Goal: Transaction & Acquisition: Purchase product/service

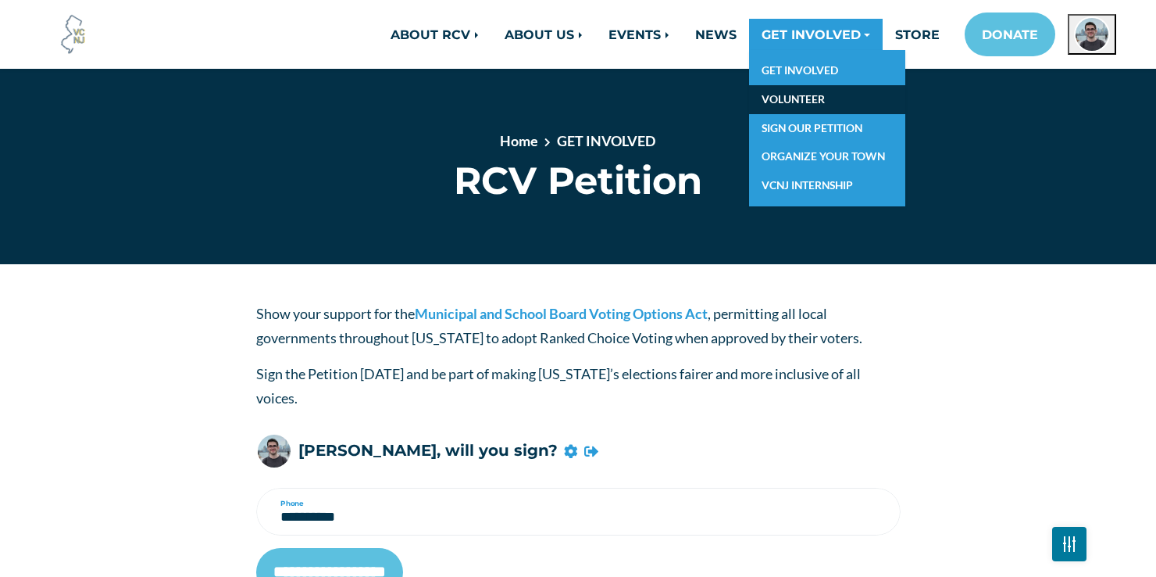
click at [834, 89] on link "VOLUNTEER" at bounding box center [827, 99] width 156 height 29
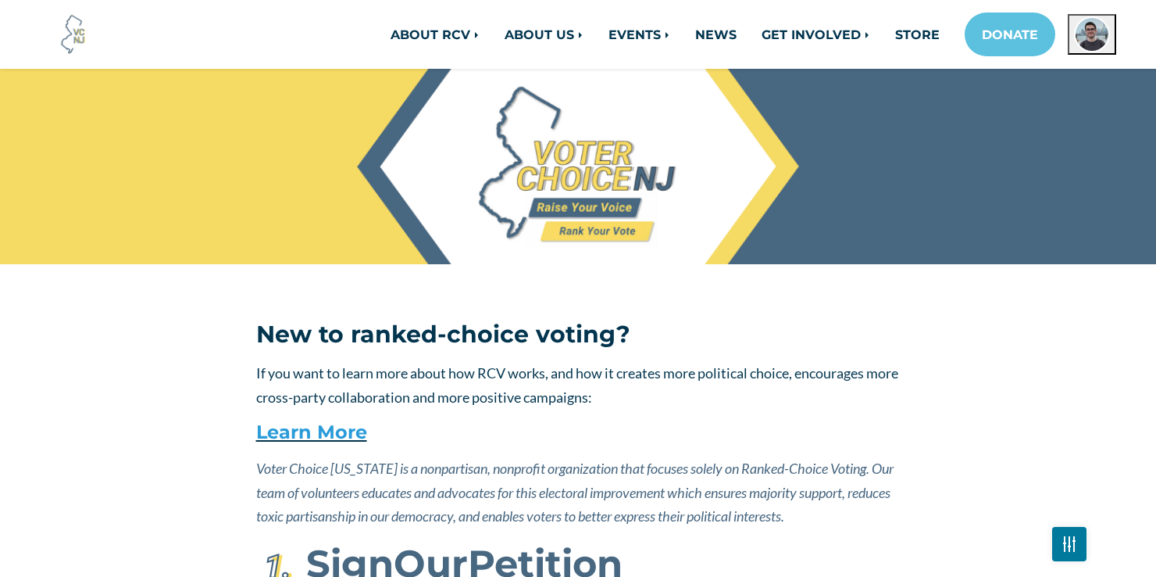
scroll to position [535, 0]
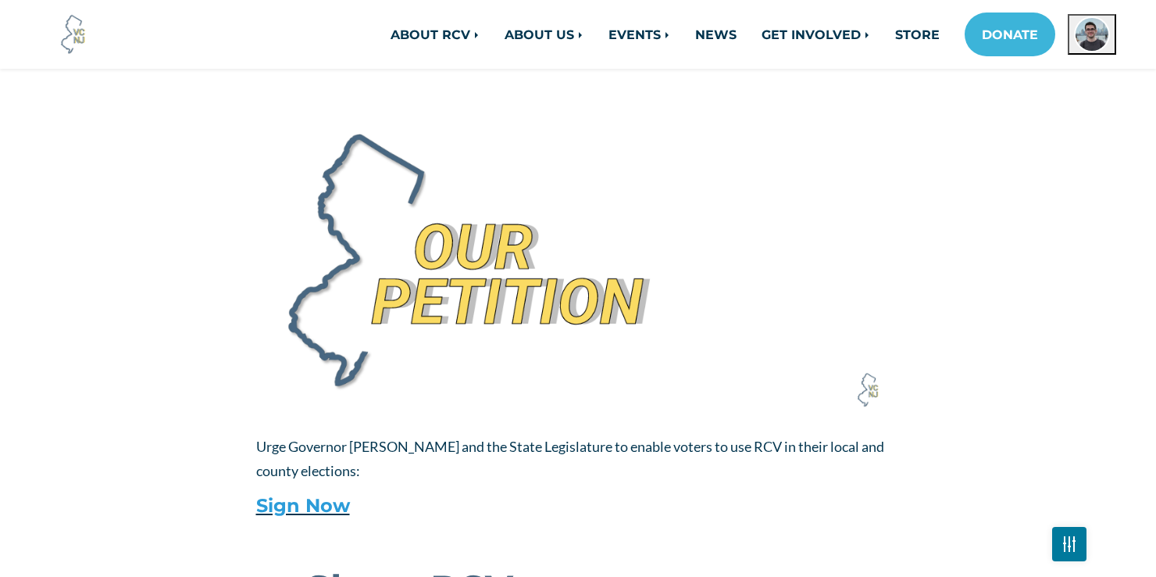
click at [1019, 41] on link "DONATE" at bounding box center [1010, 34] width 91 height 44
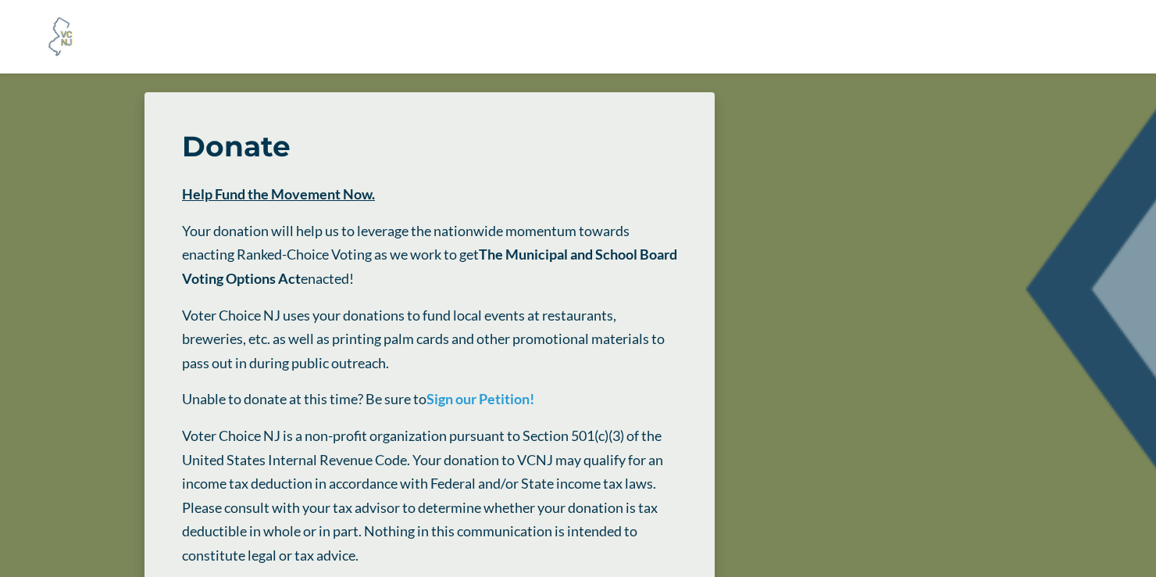
type input "**"
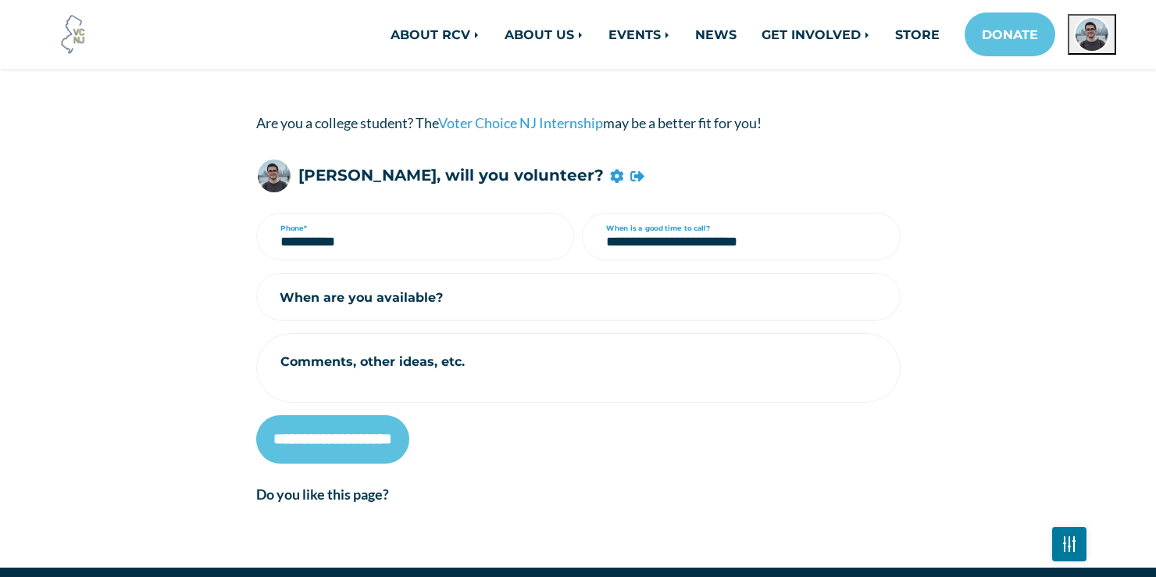
scroll to position [366, 0]
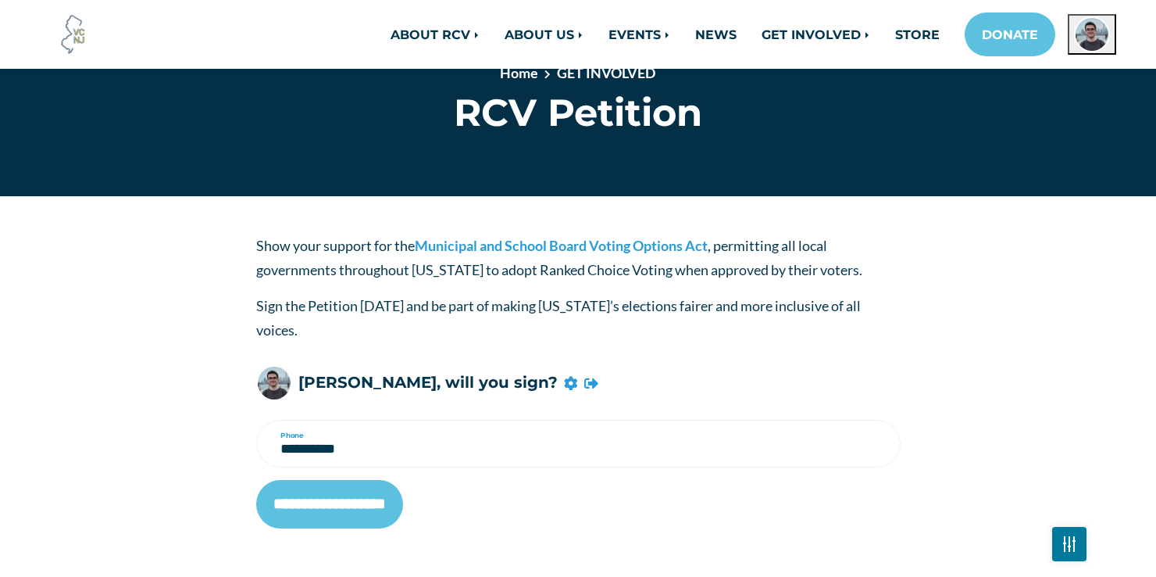
scroll to position [87, 0]
